Goal: Transaction & Acquisition: Purchase product/service

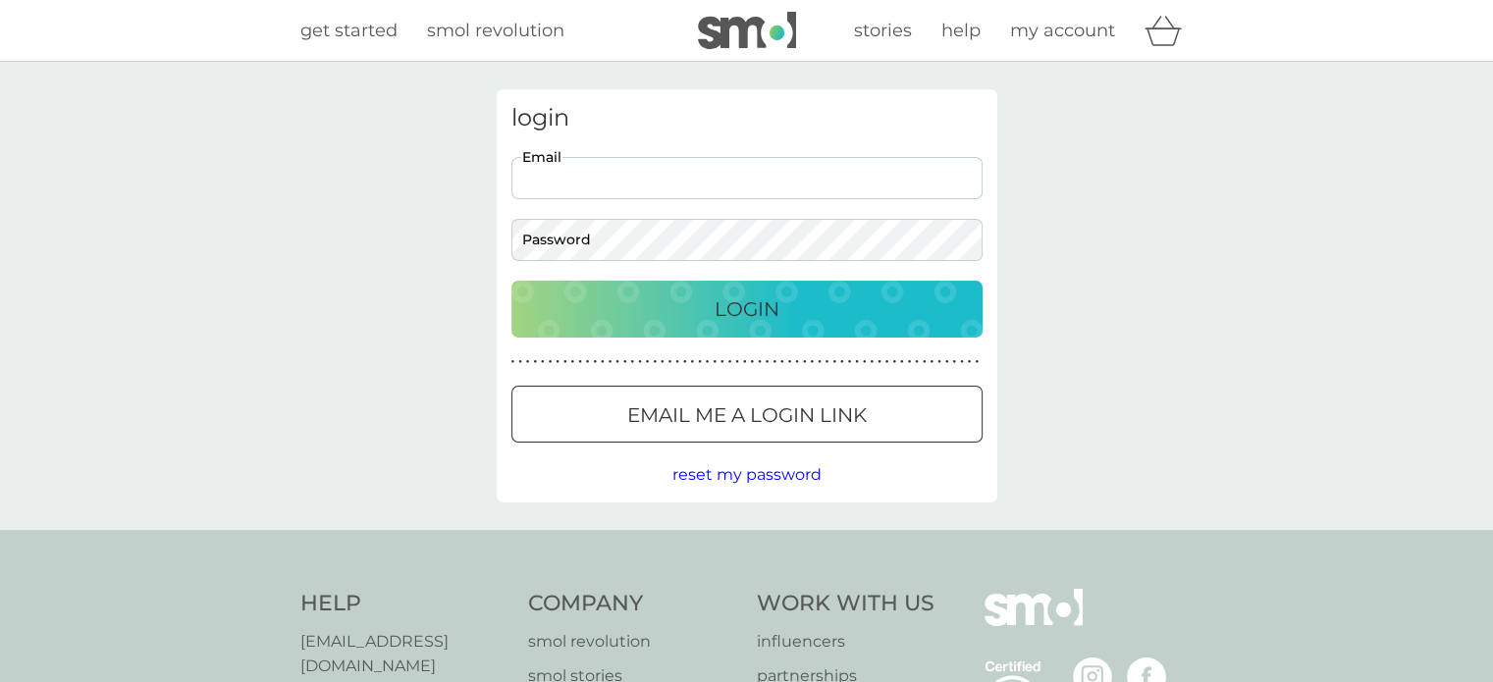
click at [571, 183] on input "Email" at bounding box center [746, 178] width 471 height 42
type input "vgcwatson@btinternet.com"
click at [739, 301] on p "Login" at bounding box center [746, 308] width 65 height 31
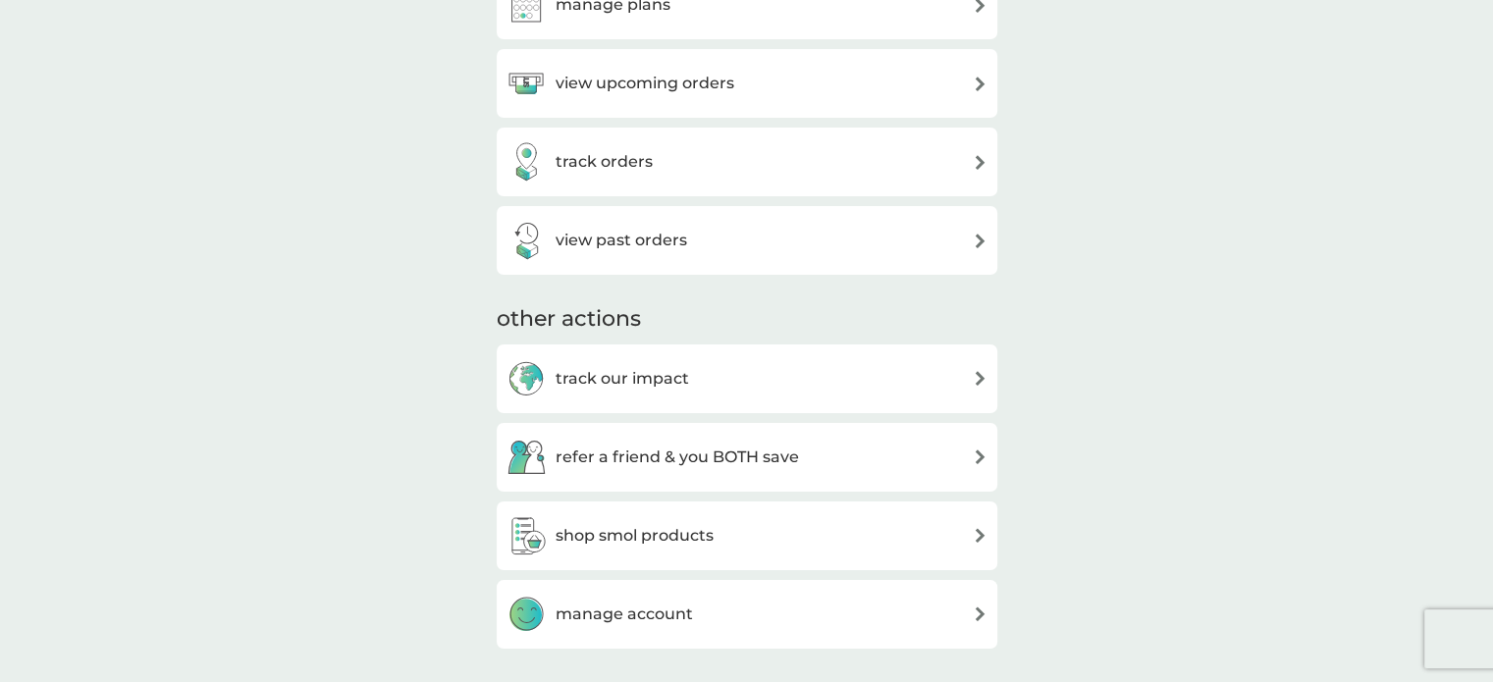
scroll to position [393, 0]
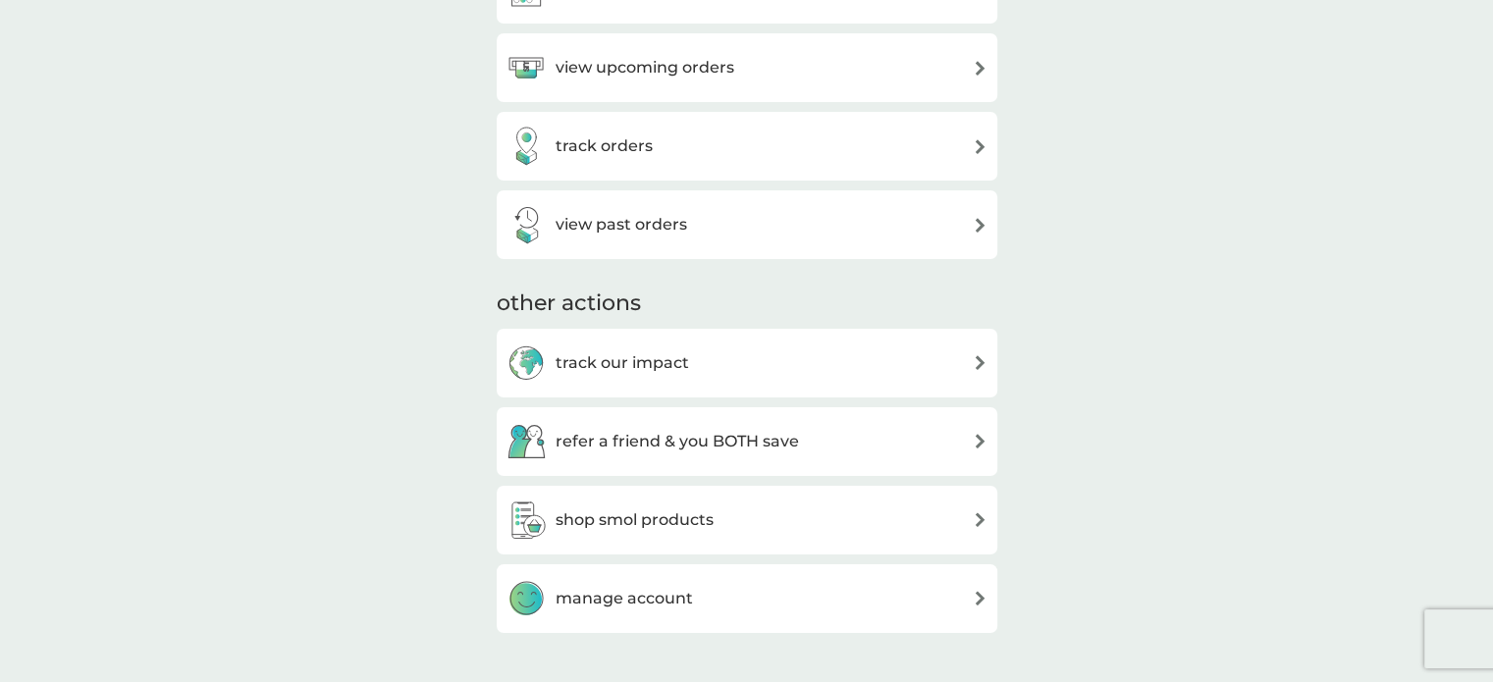
click at [981, 519] on img at bounding box center [980, 519] width 15 height 15
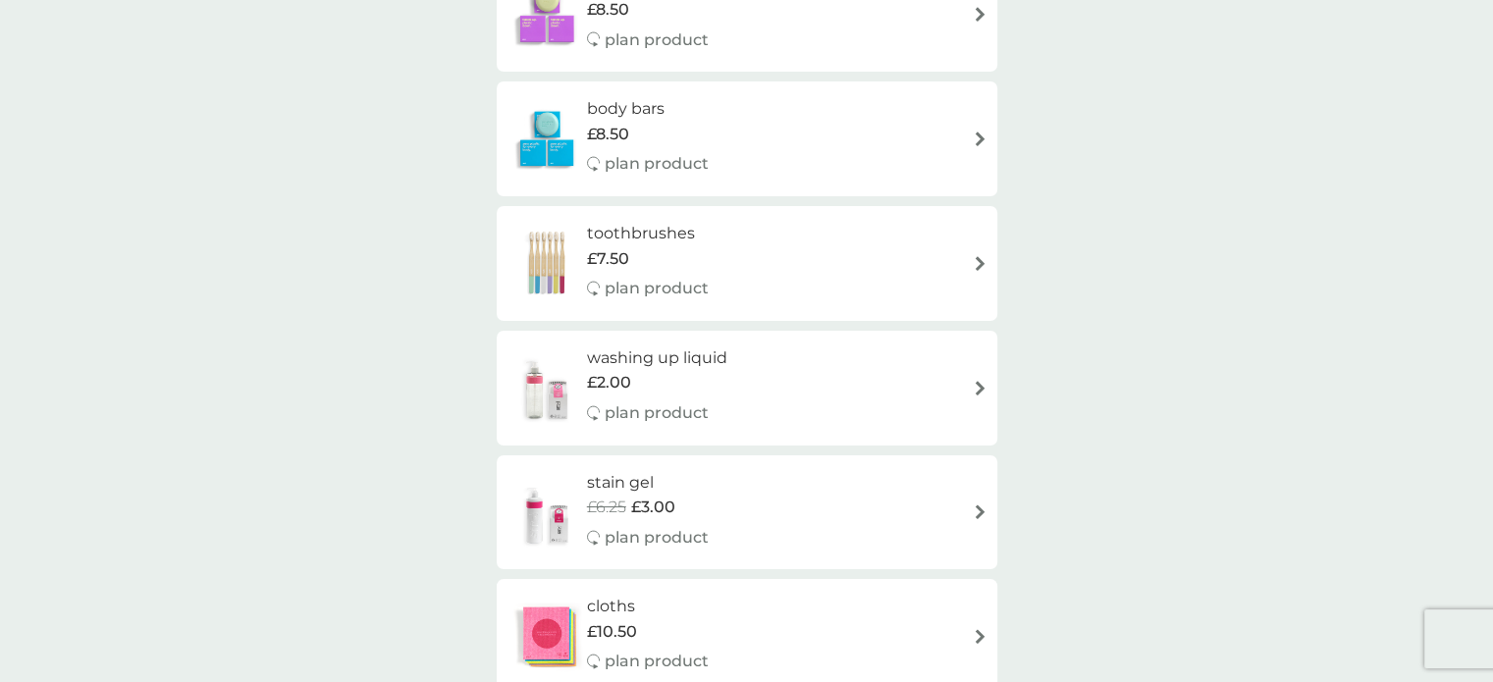
scroll to position [1865, 0]
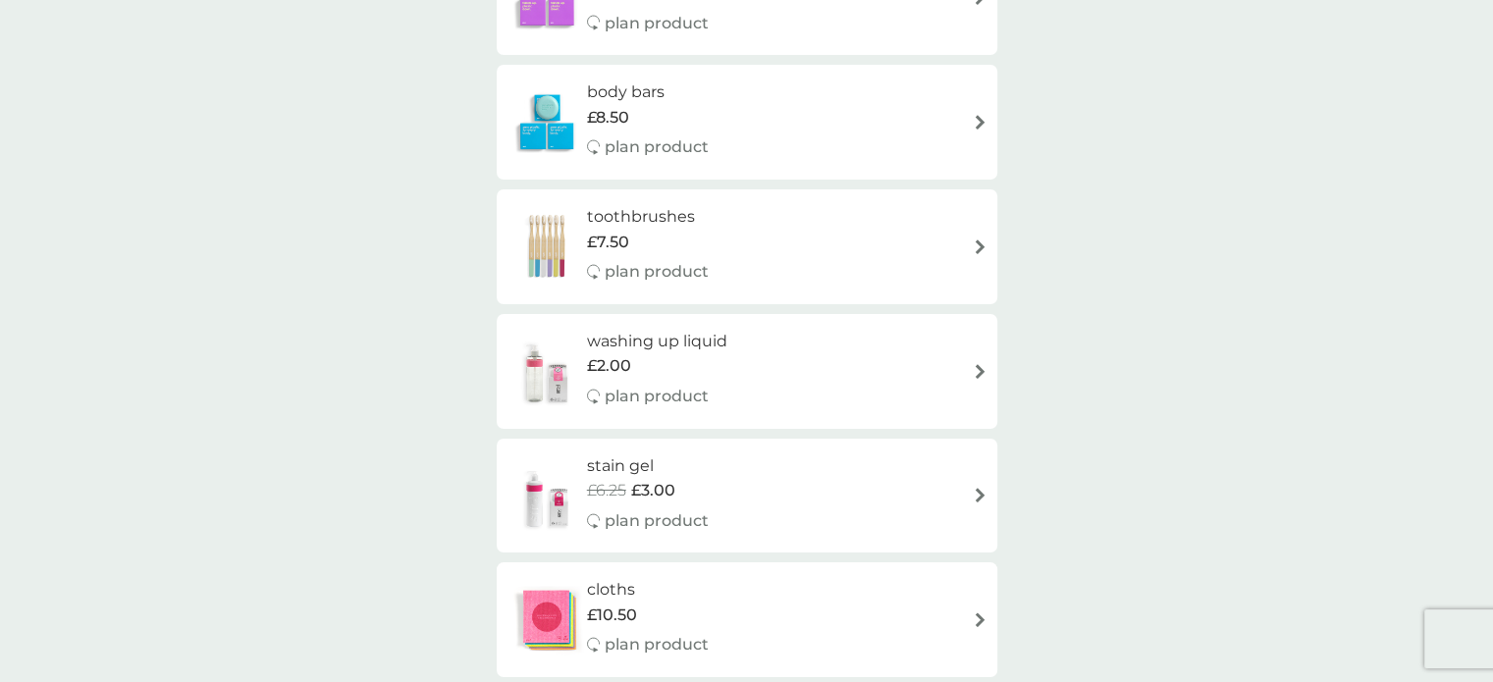
click at [977, 374] on img at bounding box center [980, 371] width 15 height 15
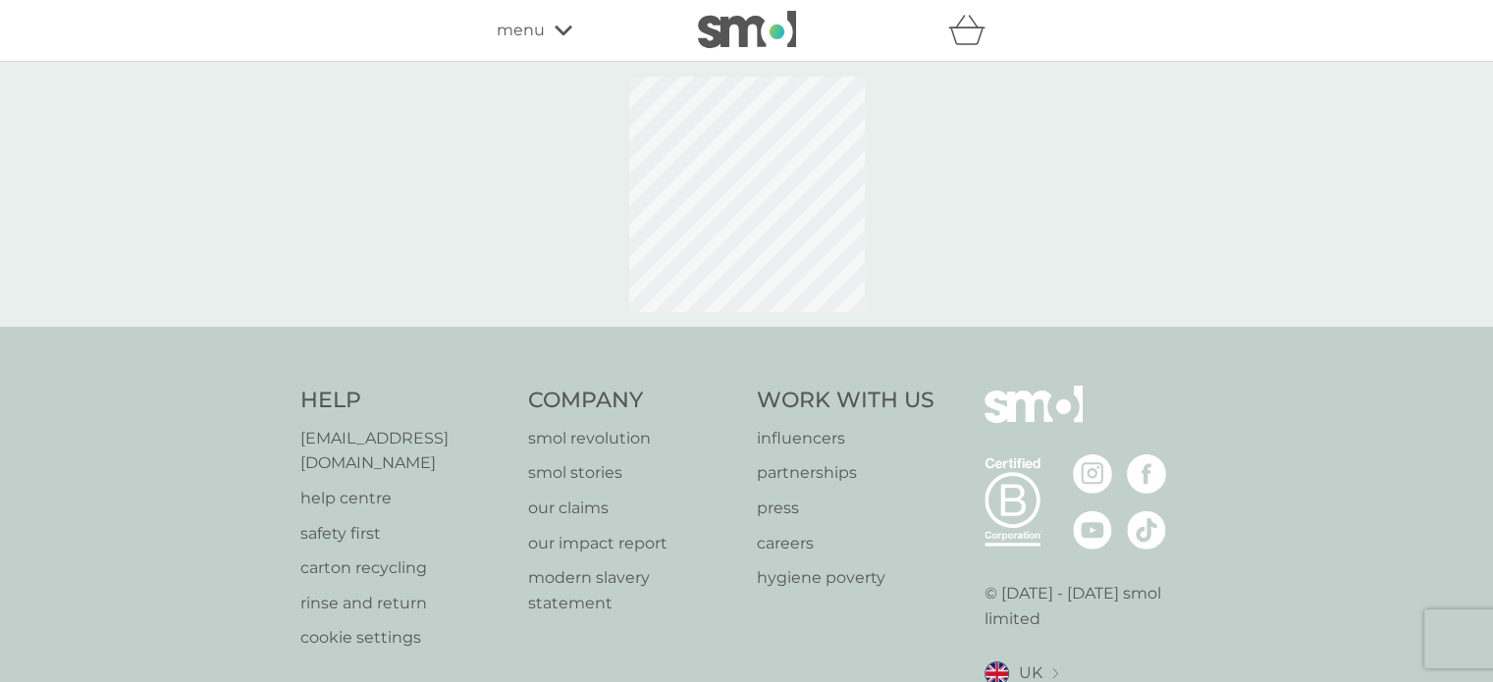
select select "112"
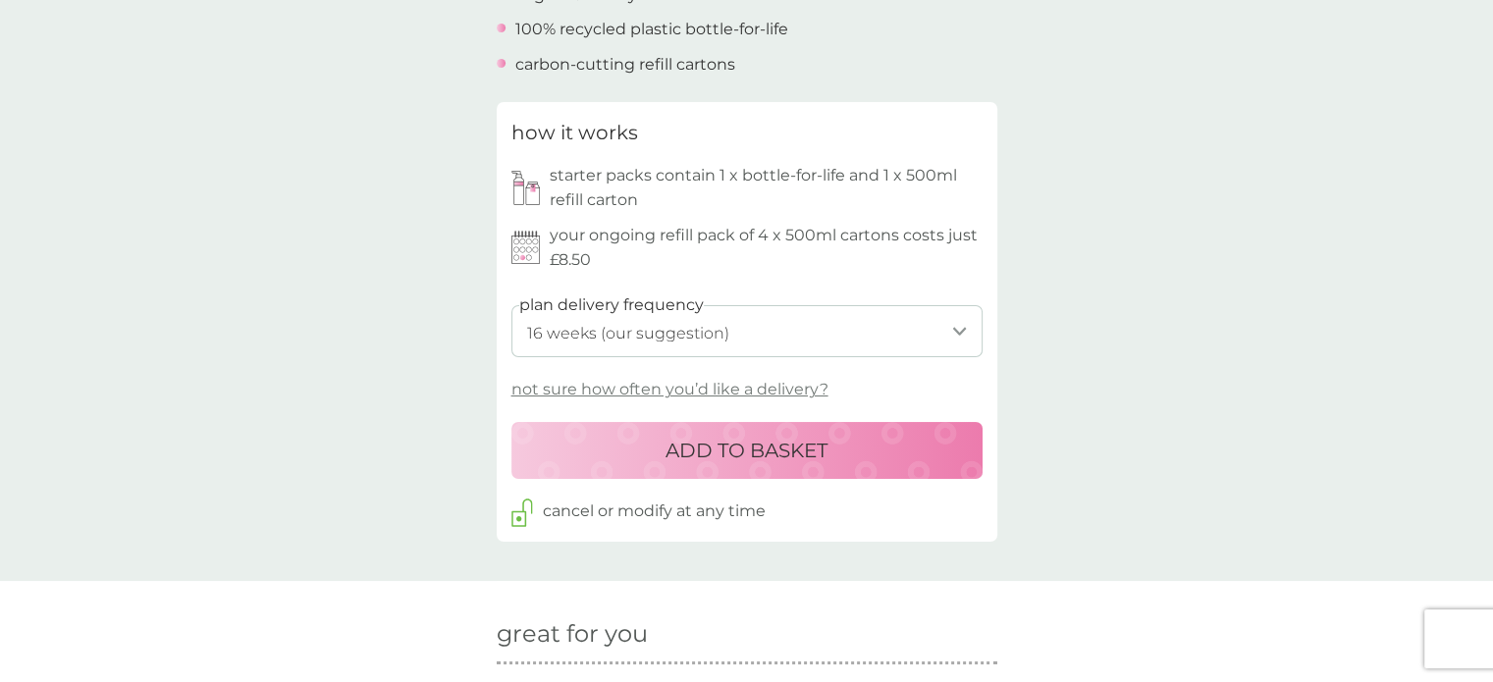
scroll to position [883, 0]
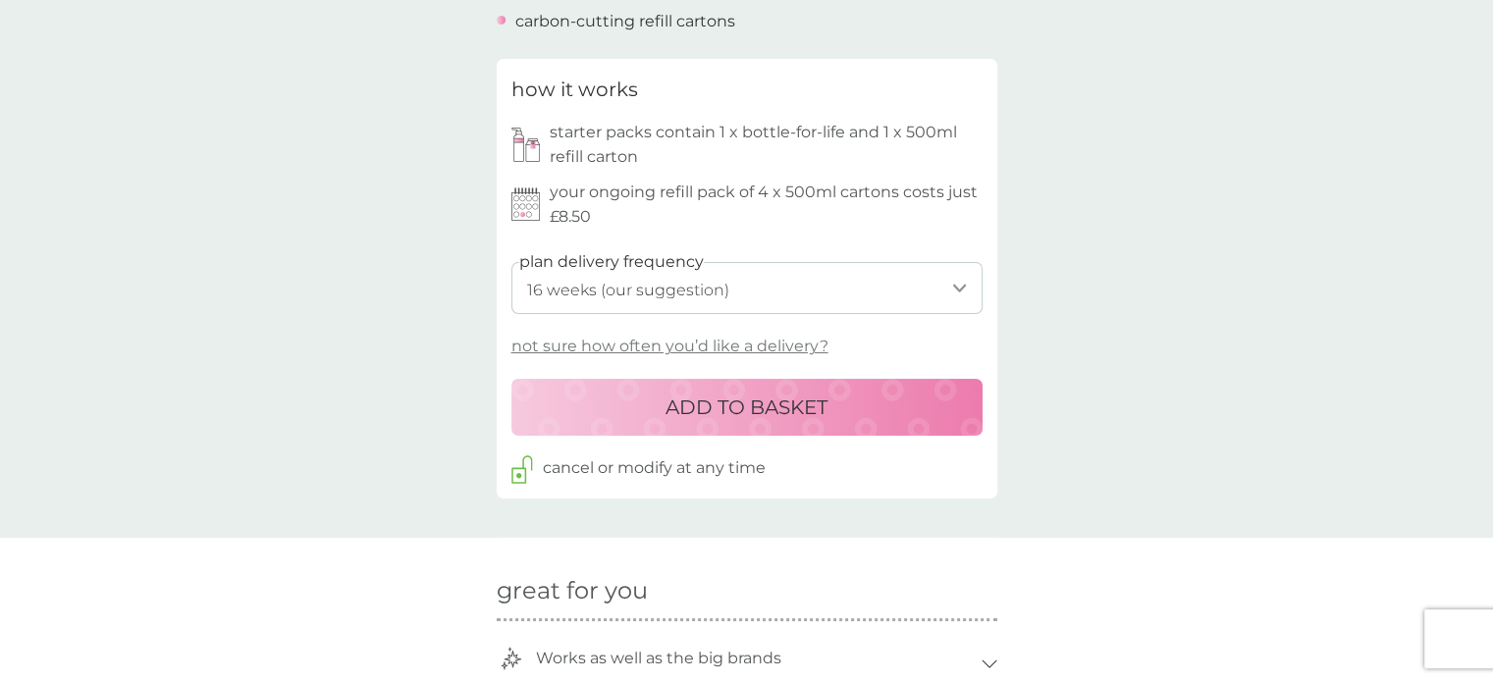
click at [958, 290] on select "1 week 2 weeks 3 weeks 4 weeks 5 weeks 6 weeks 7 weeks 8 weeks 9 weeks 10 weeks…" at bounding box center [746, 288] width 471 height 52
click at [1072, 300] on div "back Keeps me organised and love the products Super delivery always advising if…" at bounding box center [746, 421] width 1493 height 2430
click at [746, 403] on p "ADD TO BASKET" at bounding box center [746, 407] width 162 height 31
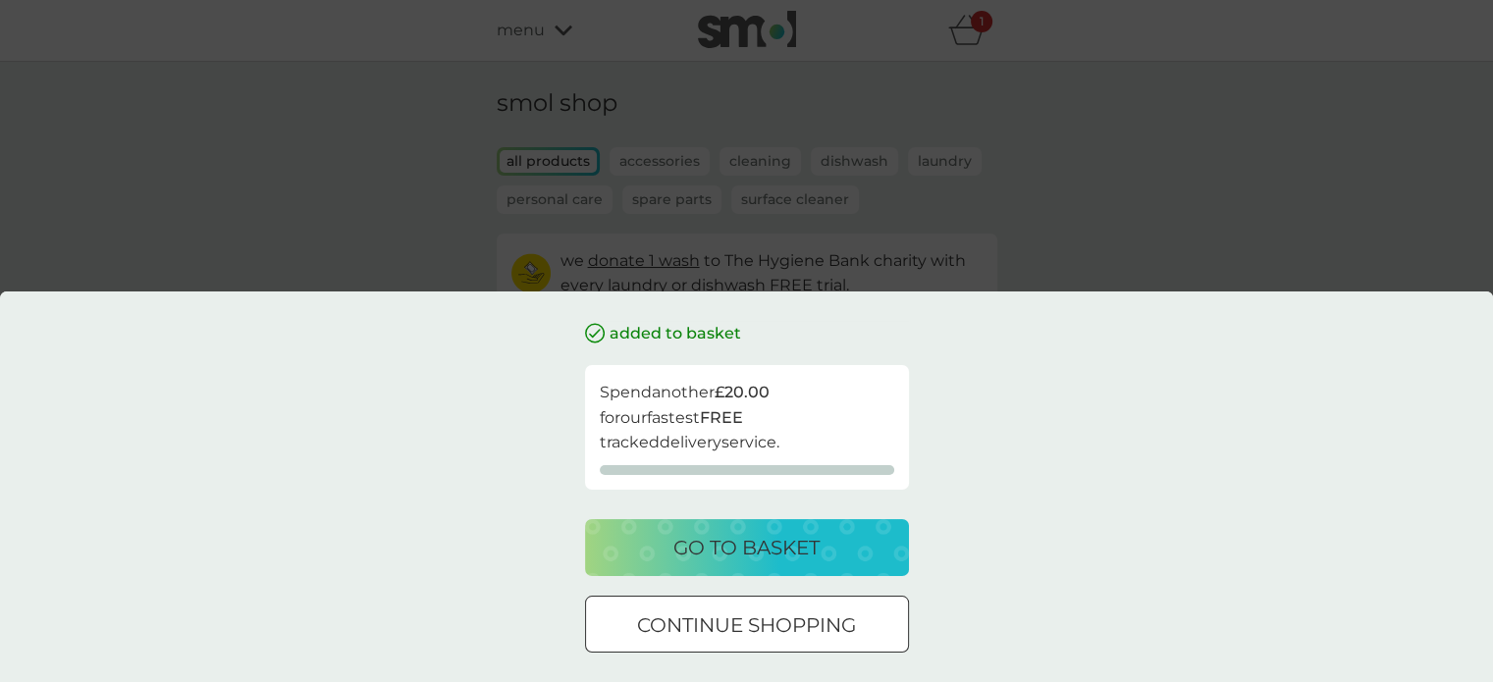
click at [730, 546] on p "go to basket" at bounding box center [746, 547] width 146 height 31
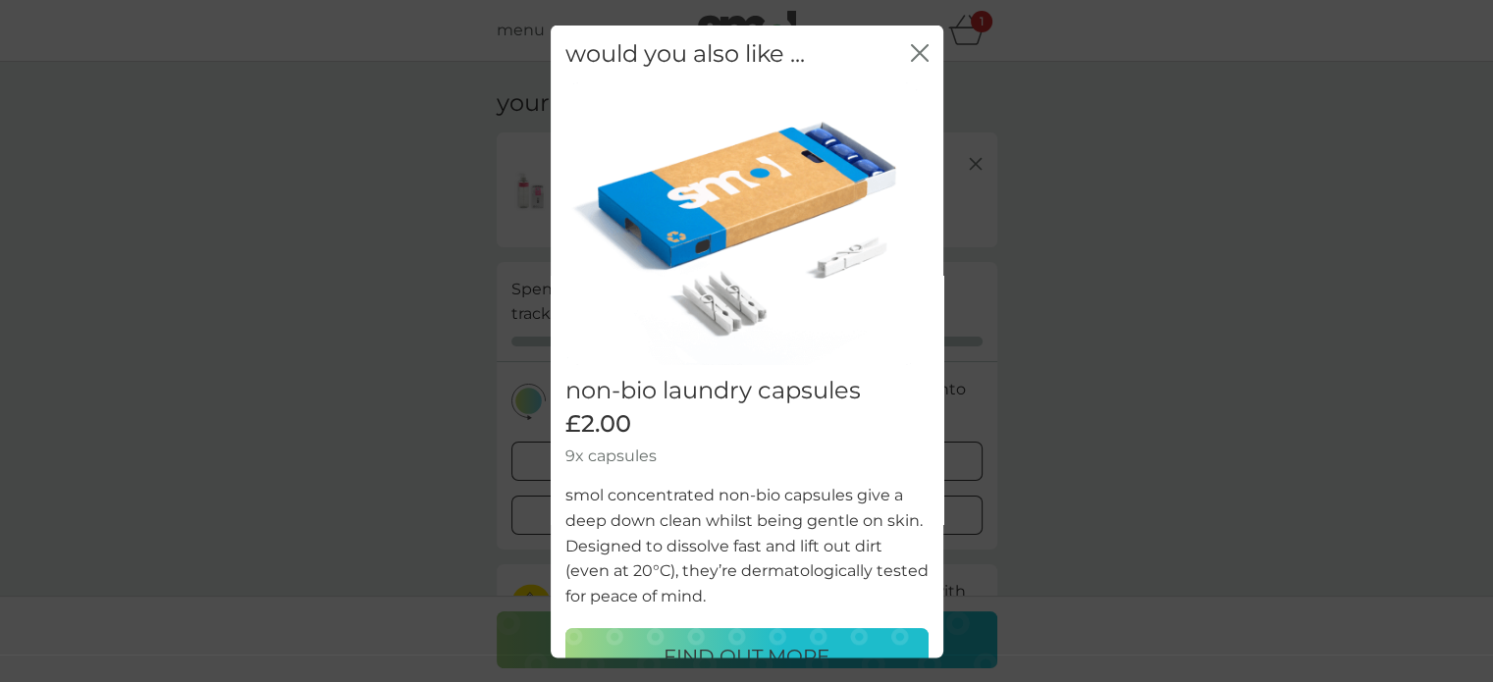
click at [920, 48] on icon "close" at bounding box center [924, 52] width 8 height 16
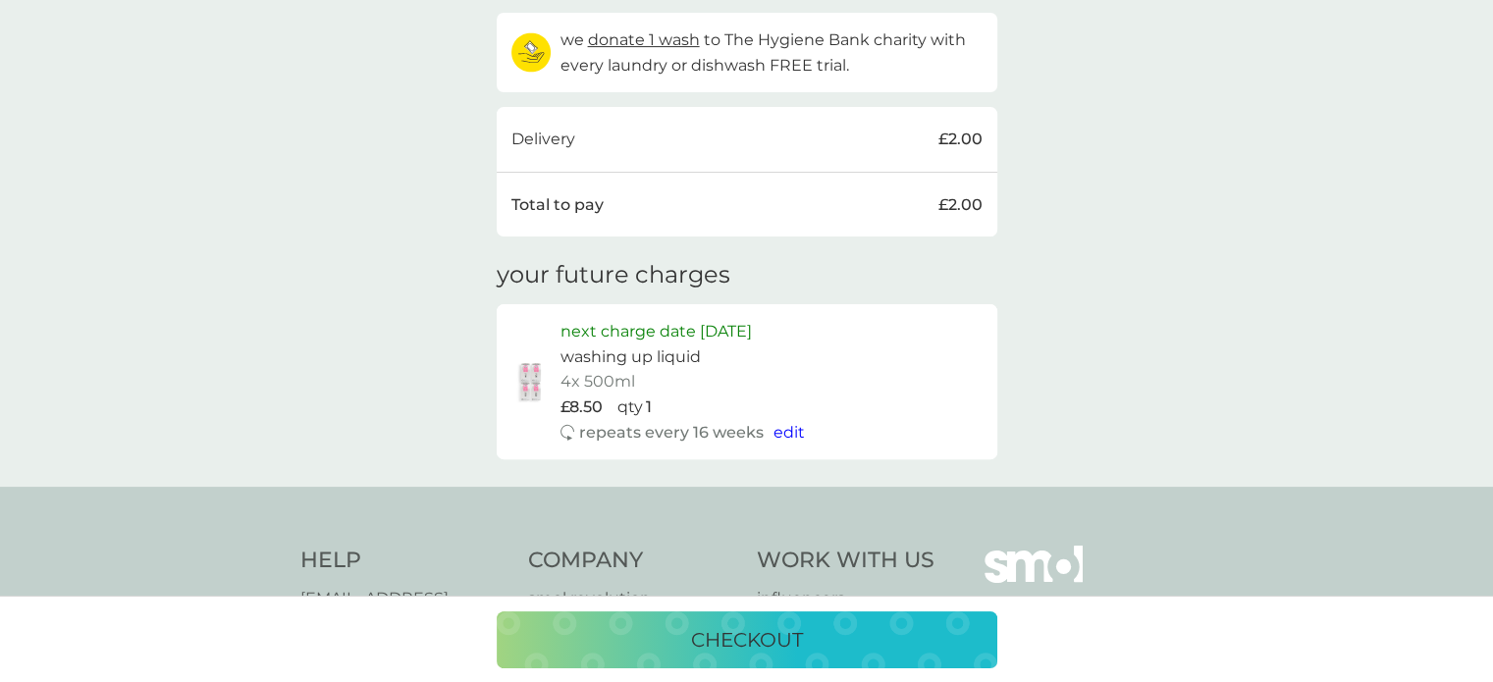
scroll to position [589, 0]
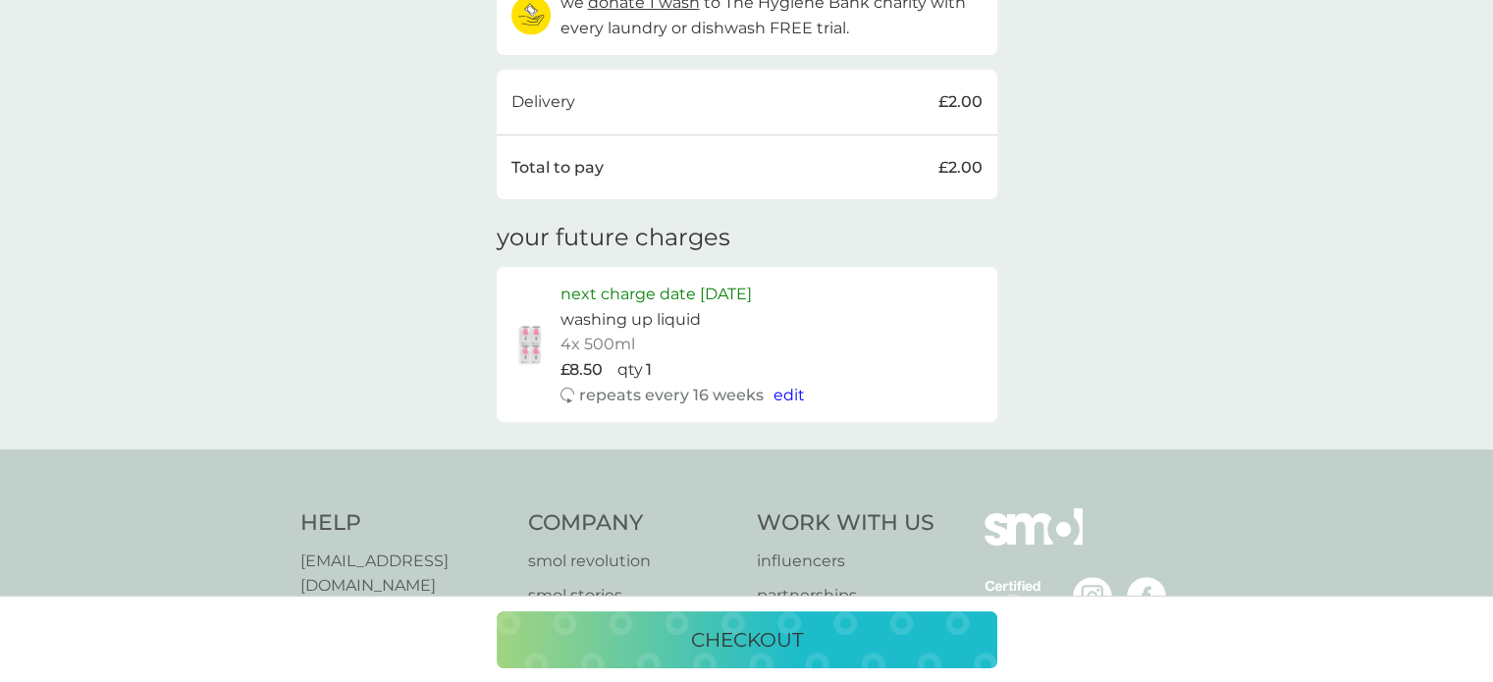
click at [950, 168] on p "£2.00" at bounding box center [960, 168] width 44 height 26
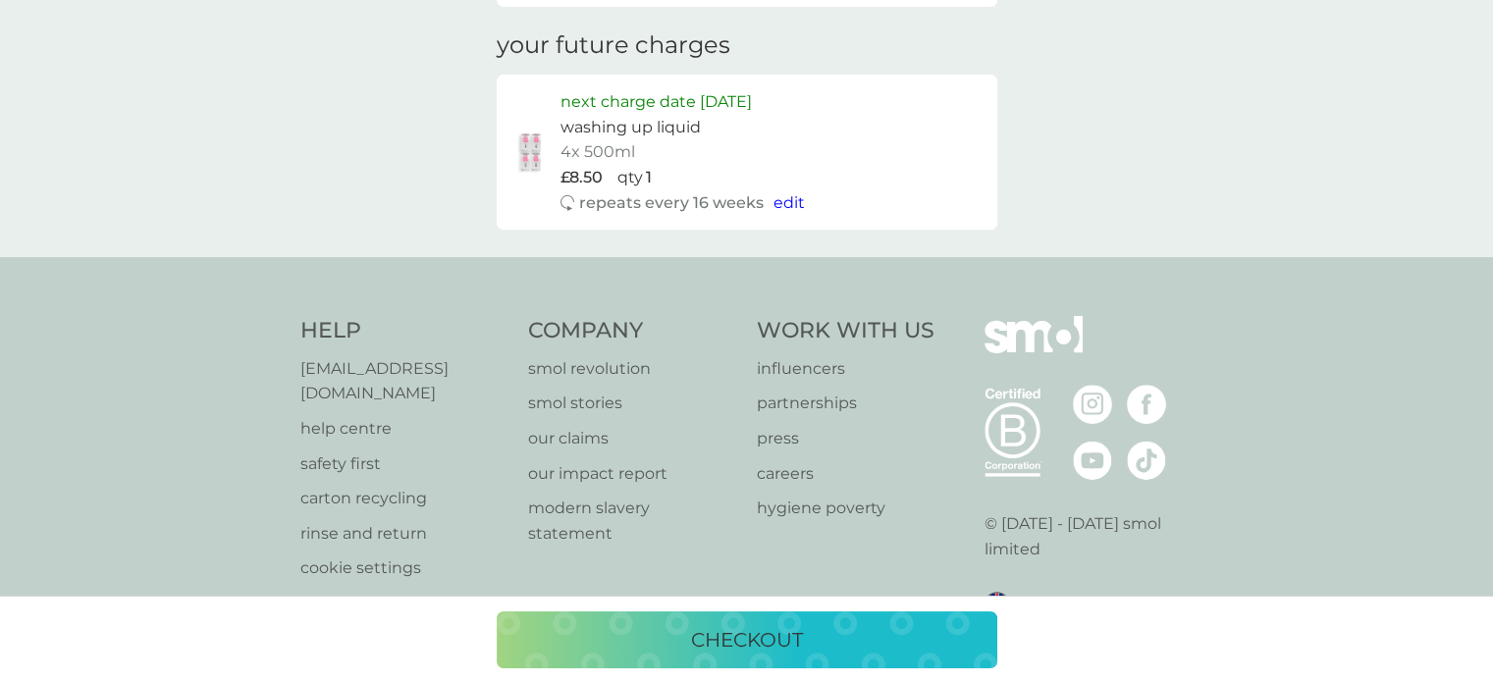
scroll to position [797, 0]
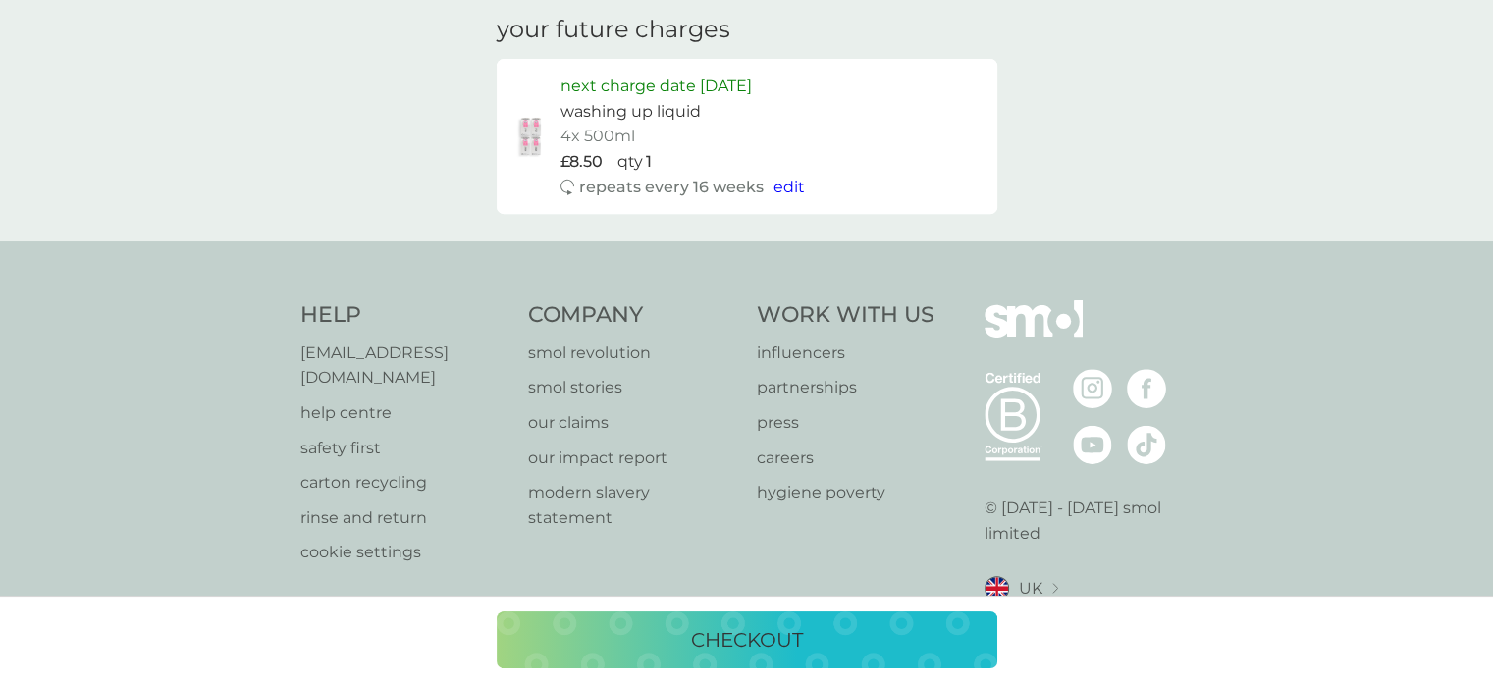
click at [723, 637] on p "checkout" at bounding box center [747, 639] width 112 height 31
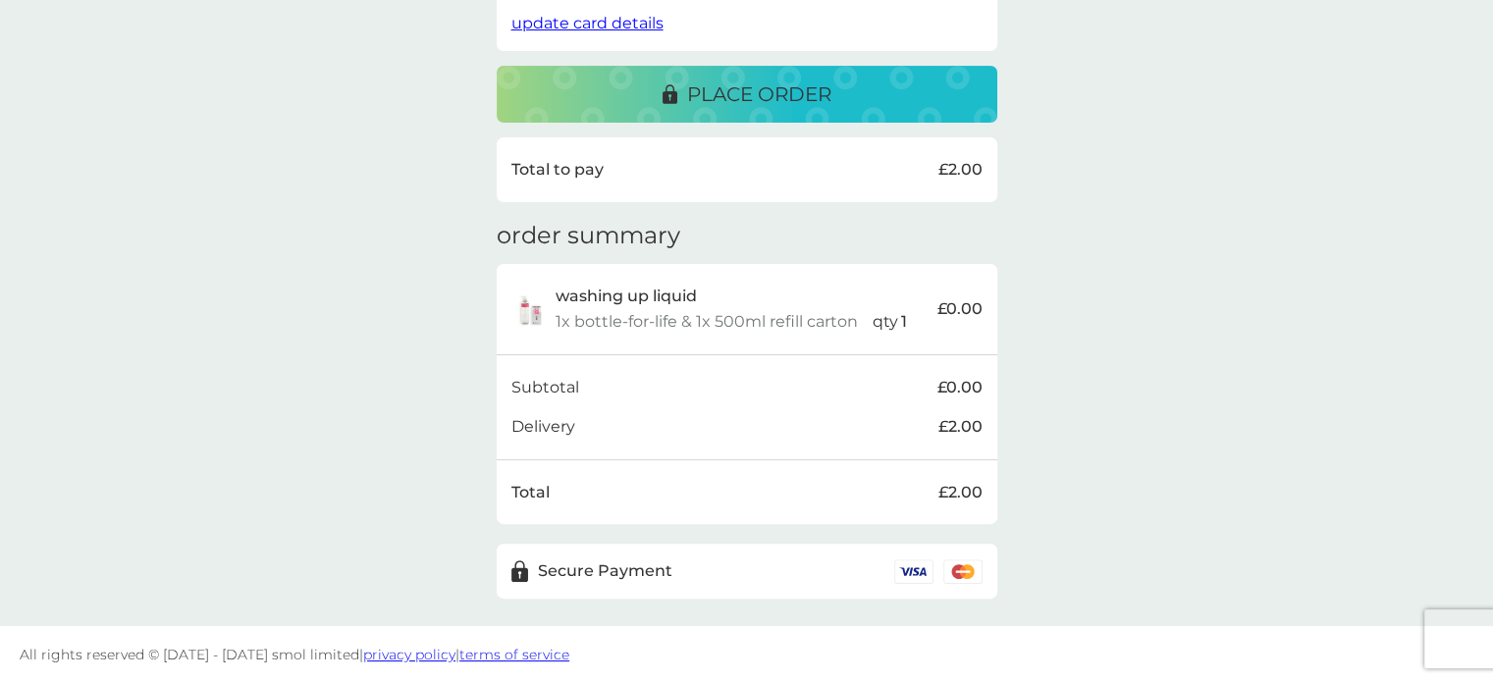
scroll to position [459, 0]
click at [646, 568] on p "Secure Payment" at bounding box center [605, 570] width 134 height 26
click at [770, 81] on p "place order" at bounding box center [759, 93] width 144 height 31
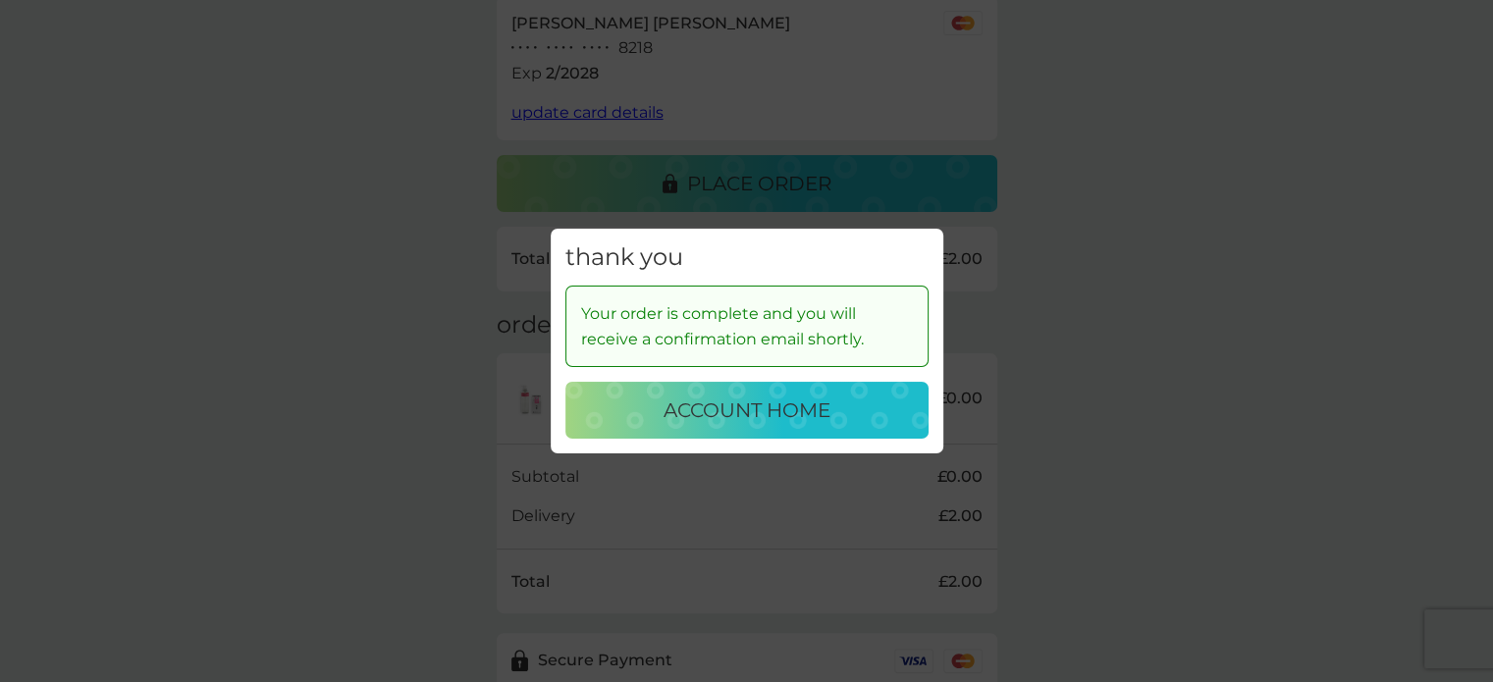
scroll to position [165, 0]
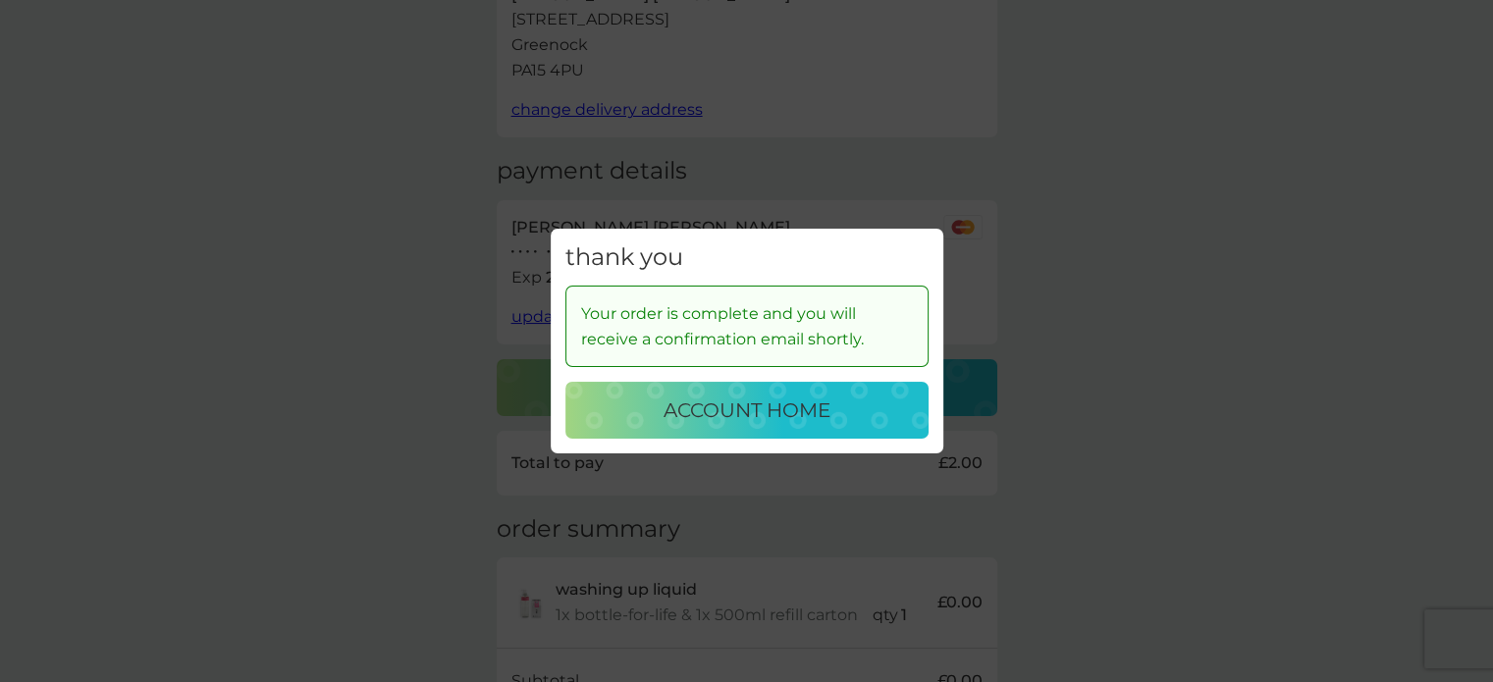
click at [755, 411] on p "account home" at bounding box center [746, 410] width 167 height 31
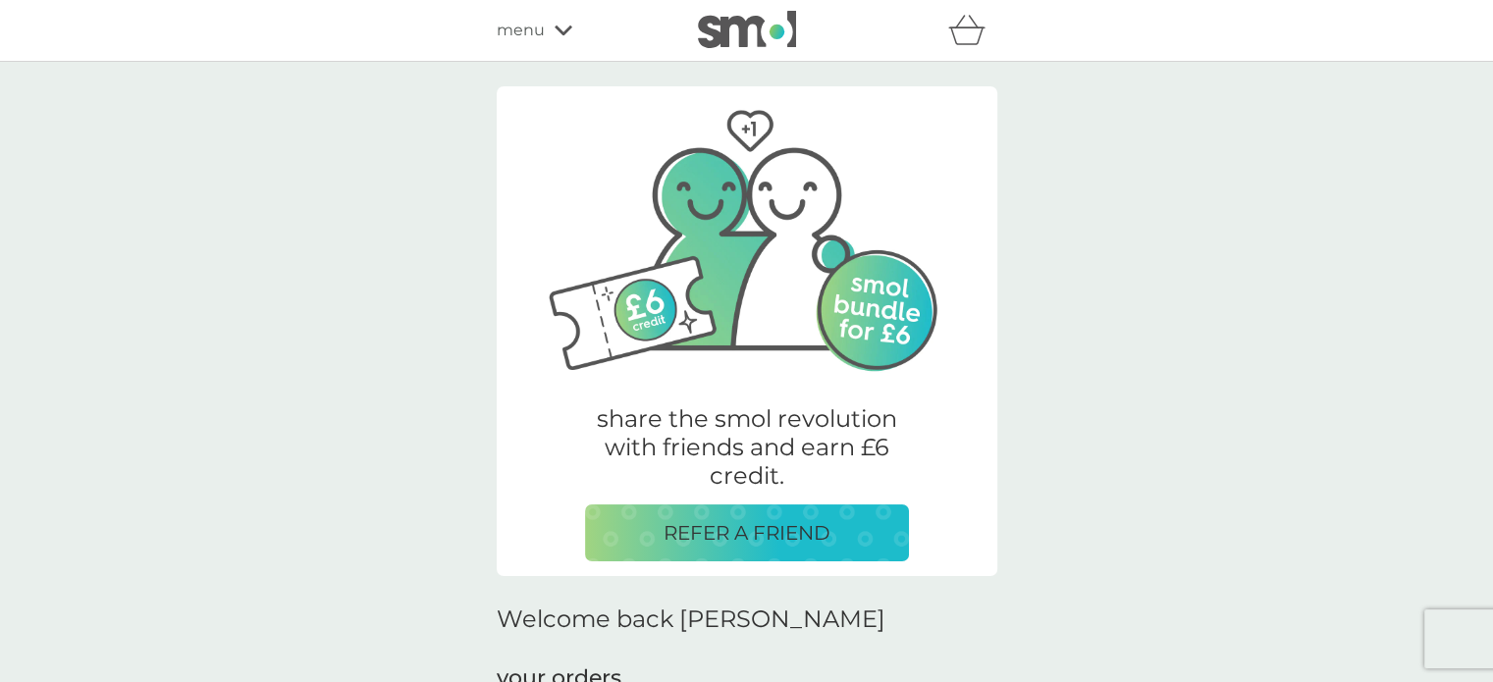
scroll to position [98, 0]
